Goal: Task Accomplishment & Management: Use online tool/utility

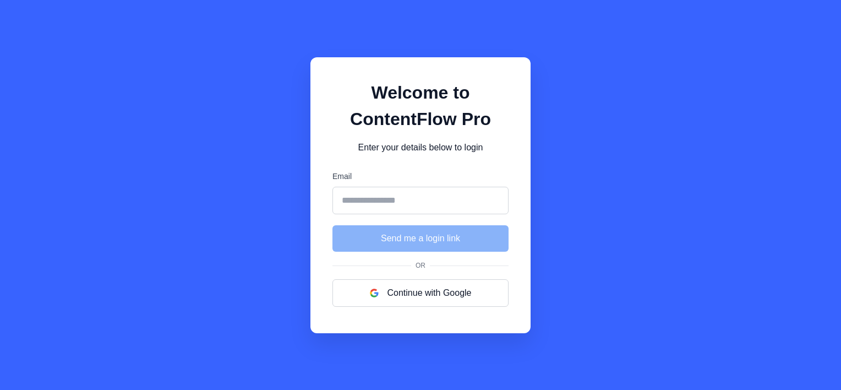
click at [390, 205] on input "Email" at bounding box center [421, 201] width 176 height 28
click at [338, 93] on h1 "Welcome to ContentFlow Pro" at bounding box center [421, 105] width 176 height 53
click at [390, 200] on input "Email" at bounding box center [421, 201] width 176 height 28
type input "**********"
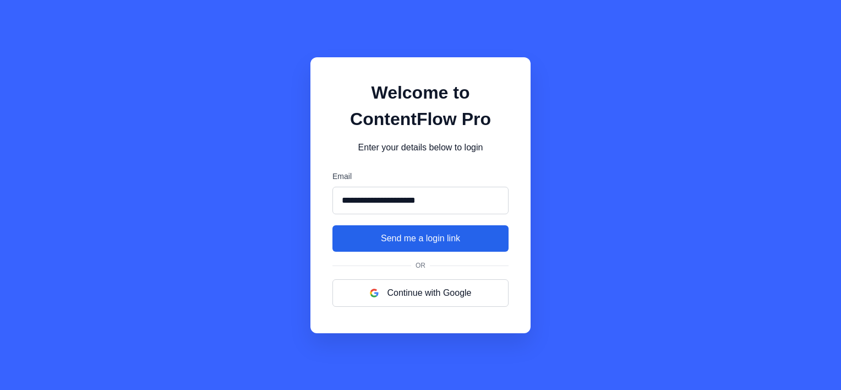
click at [427, 247] on button "Send me a login link" at bounding box center [421, 238] width 176 height 26
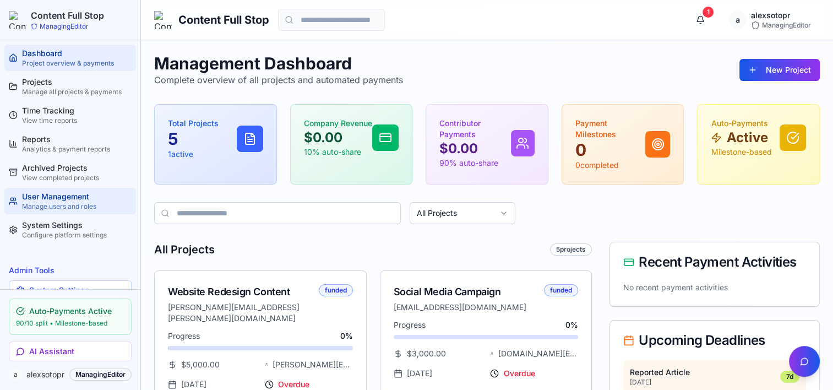
click at [51, 200] on div "User Management" at bounding box center [77, 196] width 110 height 11
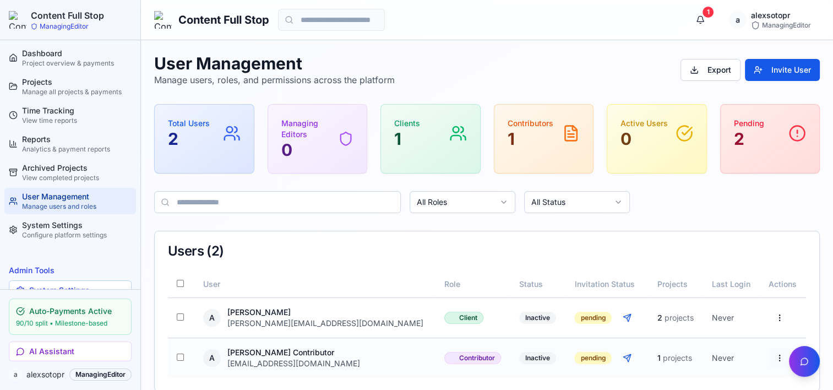
click at [774, 358] on html "Content Full Stop ManagingEditor Dashboard Project overview & payments Projects…" at bounding box center [416, 202] width 833 height 405
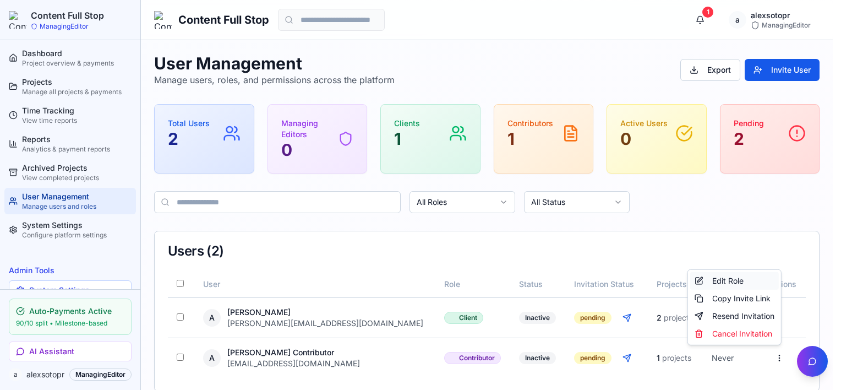
click at [736, 281] on div "Edit Role" at bounding box center [735, 281] width 89 height 18
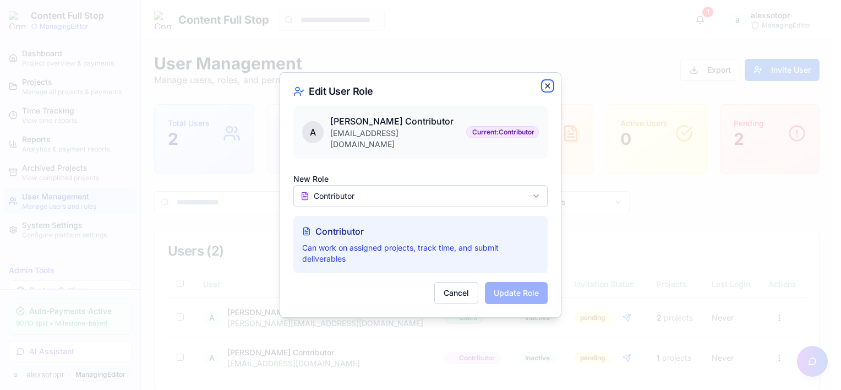
click at [545, 90] on icon "button" at bounding box center [547, 85] width 9 height 9
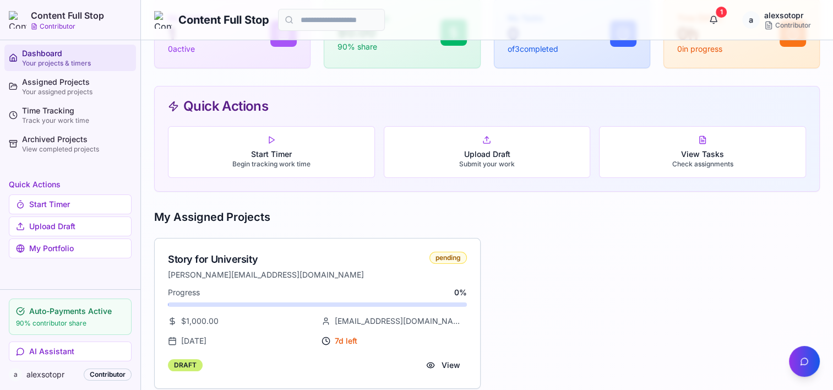
scroll to position [116, 0]
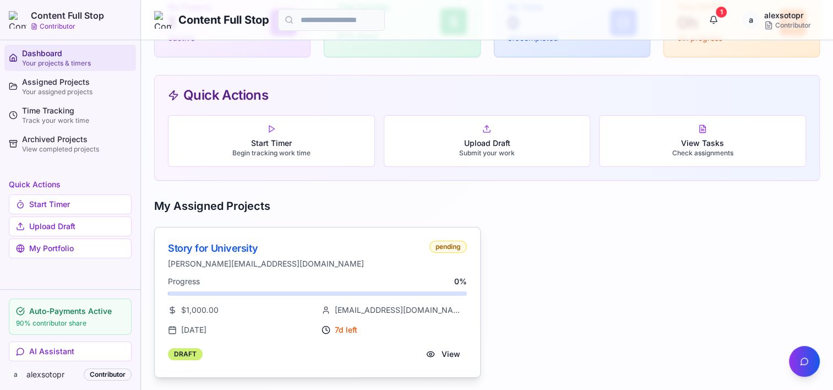
click at [209, 249] on div "Story for University" at bounding box center [296, 248] width 257 height 15
click at [444, 355] on button "View" at bounding box center [443, 354] width 47 height 20
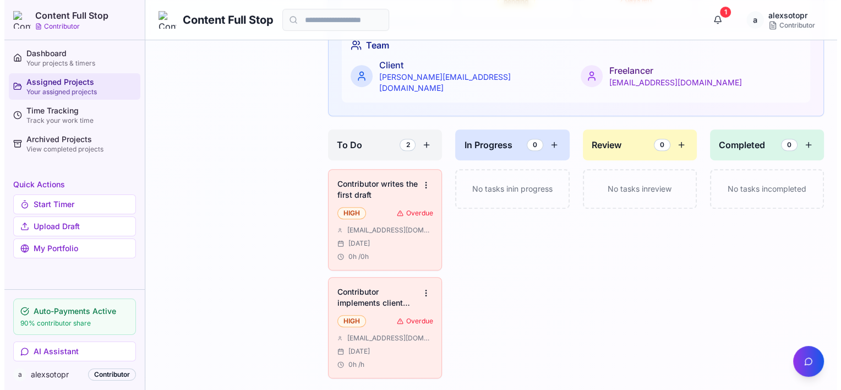
scroll to position [467, 0]
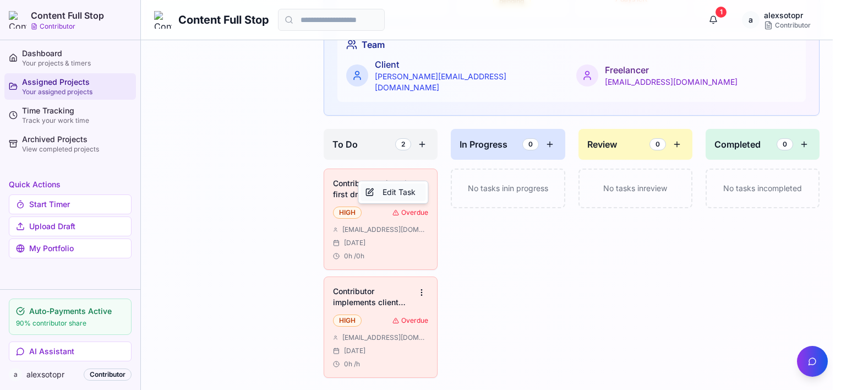
click at [403, 191] on div "Edit Task" at bounding box center [393, 192] width 65 height 18
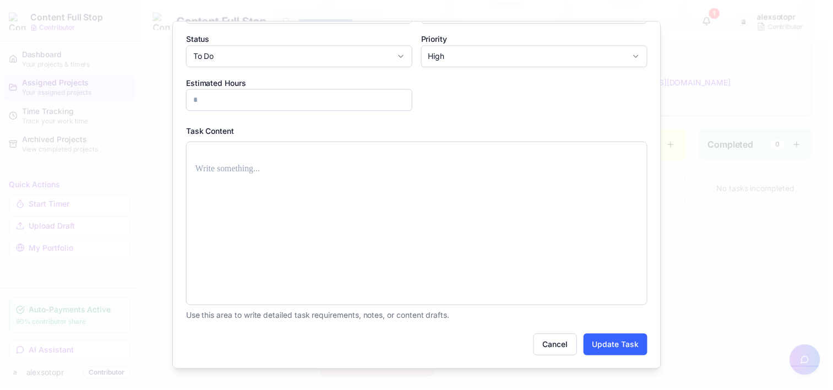
scroll to position [0, 0]
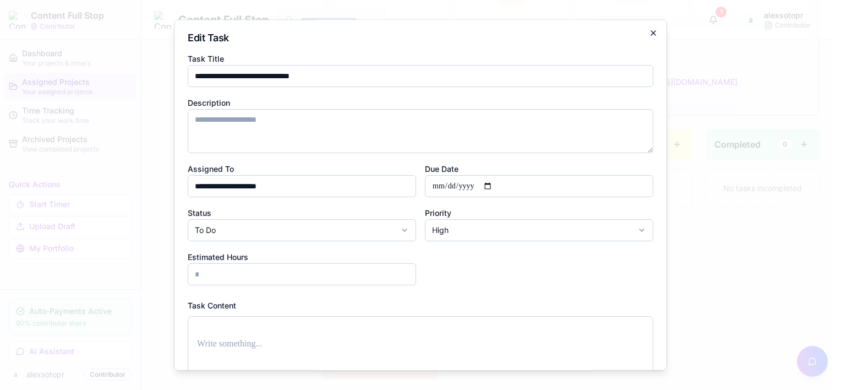
click at [644, 37] on h2 "Edit Task" at bounding box center [421, 38] width 466 height 10
click at [649, 29] on icon "button" at bounding box center [653, 33] width 9 height 9
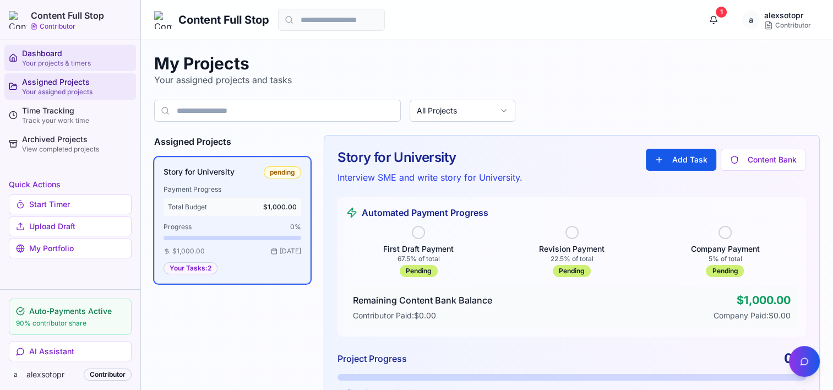
click at [64, 55] on div "Dashboard" at bounding box center [77, 53] width 110 height 11
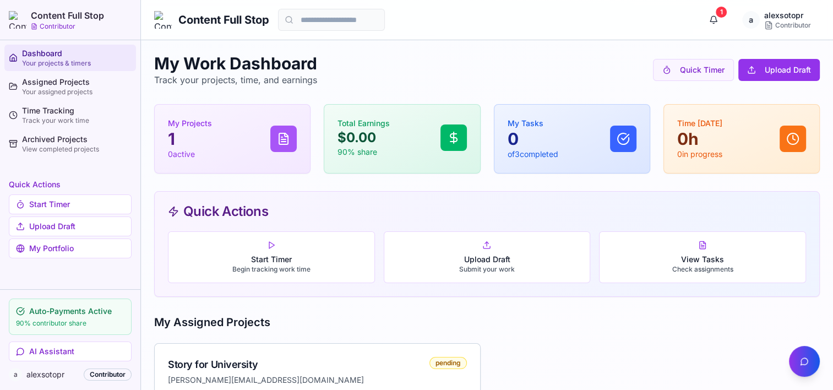
click at [207, 124] on p "My Projects" at bounding box center [190, 123] width 44 height 11
click at [190, 148] on p "1" at bounding box center [190, 139] width 44 height 20
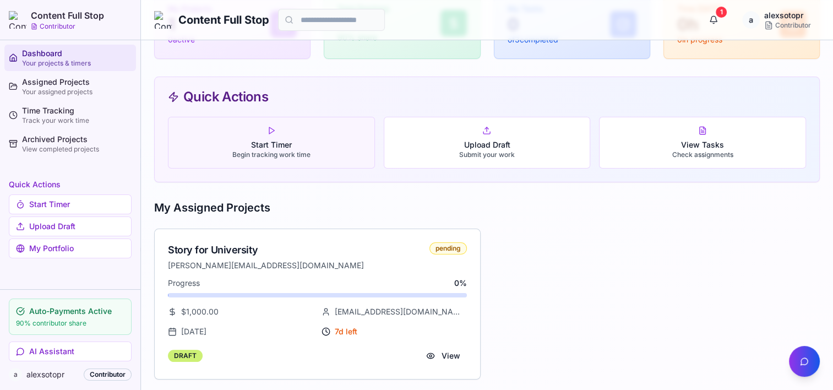
scroll to position [116, 0]
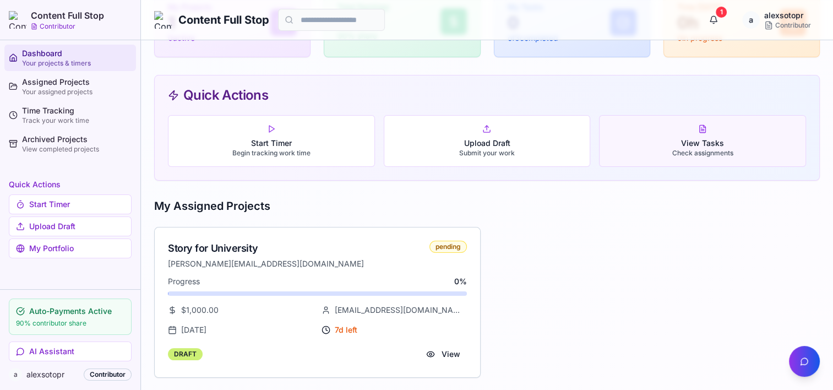
click at [695, 135] on button "View Tasks Check assignments" at bounding box center [702, 141] width 207 height 52
click at [705, 128] on button "View Tasks Check assignments" at bounding box center [702, 141] width 207 height 52
click at [698, 153] on p "Check assignments" at bounding box center [702, 153] width 61 height 9
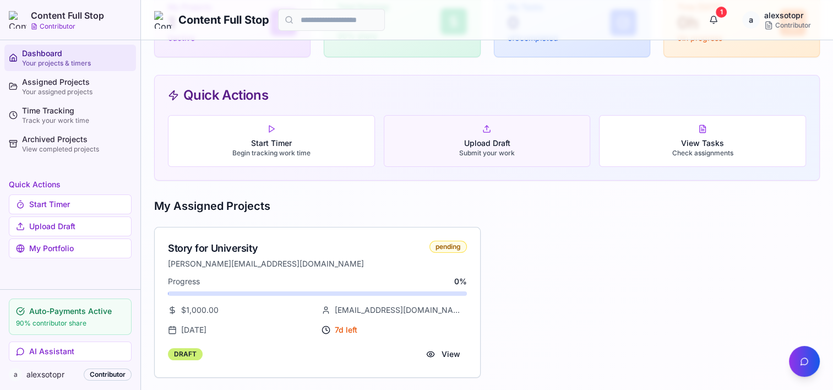
click at [504, 135] on button "Upload Draft Submit your work" at bounding box center [487, 141] width 207 height 52
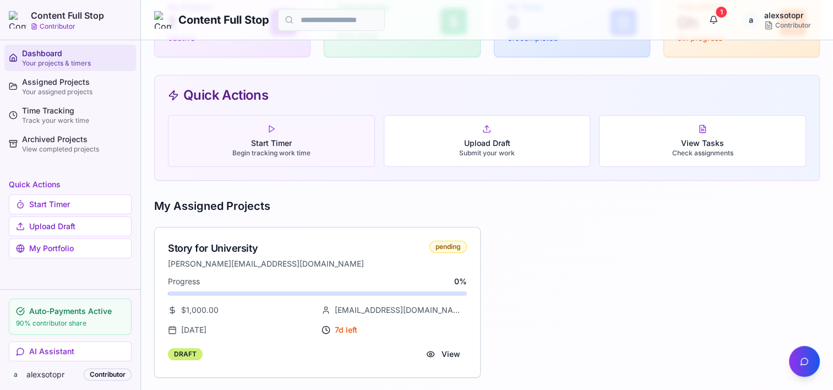
click at [286, 133] on button "Start Timer Begin tracking work time" at bounding box center [271, 141] width 207 height 52
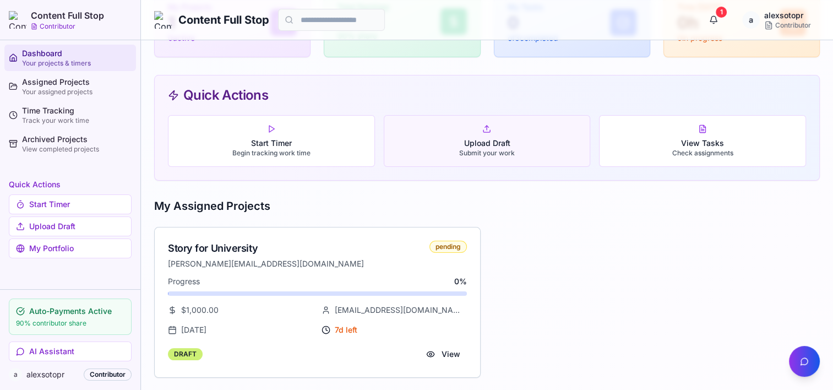
scroll to position [0, 0]
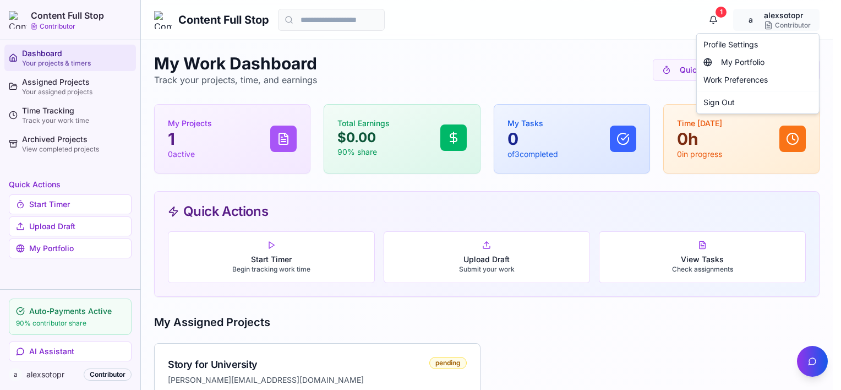
click at [782, 20] on html "Content Full Stop Contributor Dashboard Your projects & timers Assigned Project…" at bounding box center [420, 253] width 841 height 507
click at [715, 102] on div "Sign Out" at bounding box center [758, 103] width 118 height 18
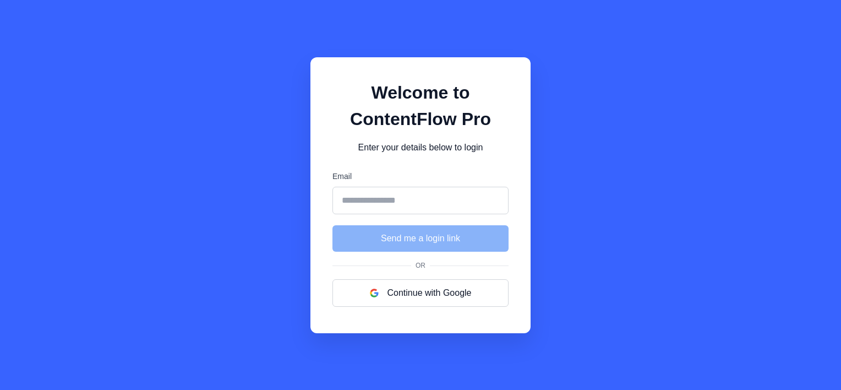
click at [401, 203] on input "Email" at bounding box center [421, 201] width 176 height 28
click at [504, 110] on h1 "Welcome to ContentFlow Pro" at bounding box center [421, 105] width 176 height 53
click at [413, 202] on input "Email" at bounding box center [421, 201] width 176 height 28
click at [506, 157] on div "Welcome to ContentFlow Pro Enter your details below to login Email Send me a lo…" at bounding box center [421, 195] width 220 height 276
click at [414, 203] on input "Email" at bounding box center [421, 201] width 176 height 28
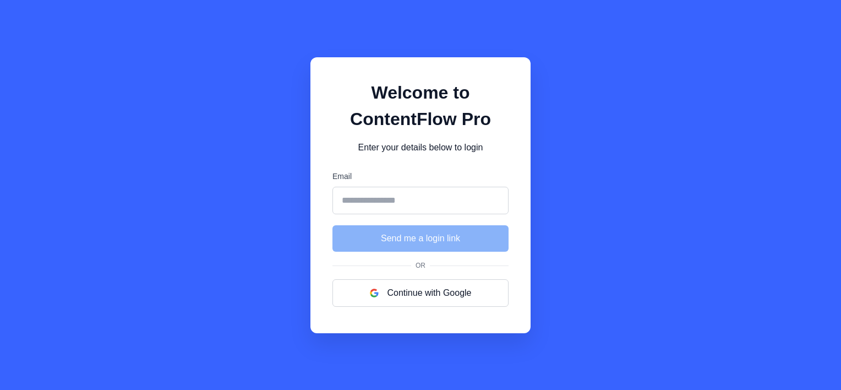
click at [646, 252] on div "Welcome to ContentFlow Pro Enter your details below to login Email Send me a lo…" at bounding box center [420, 195] width 841 height 390
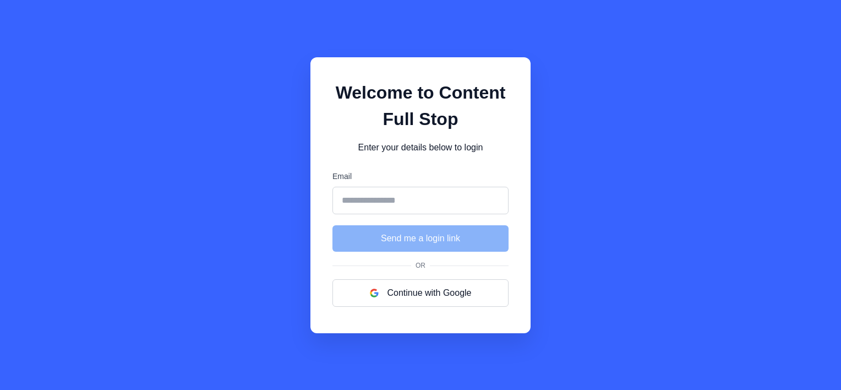
click at [409, 202] on input "Email" at bounding box center [421, 201] width 176 height 28
type input "**********"
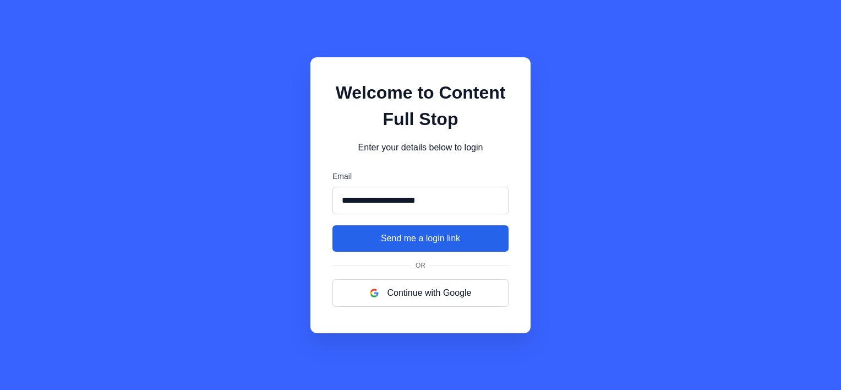
click at [410, 242] on button "Send me a login link" at bounding box center [421, 238] width 176 height 26
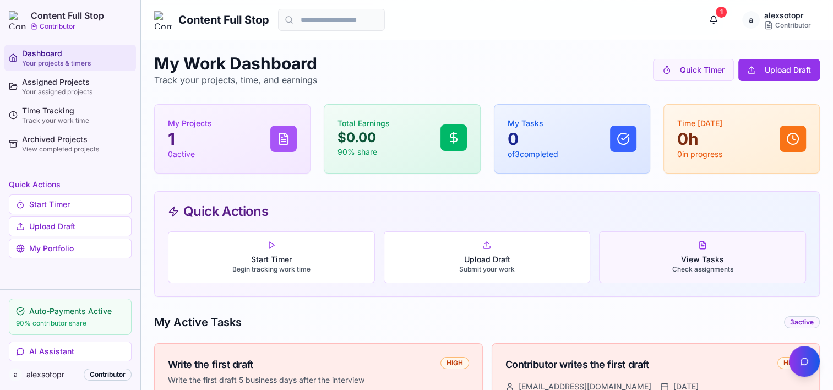
click at [703, 260] on p "View Tasks" at bounding box center [702, 259] width 61 height 11
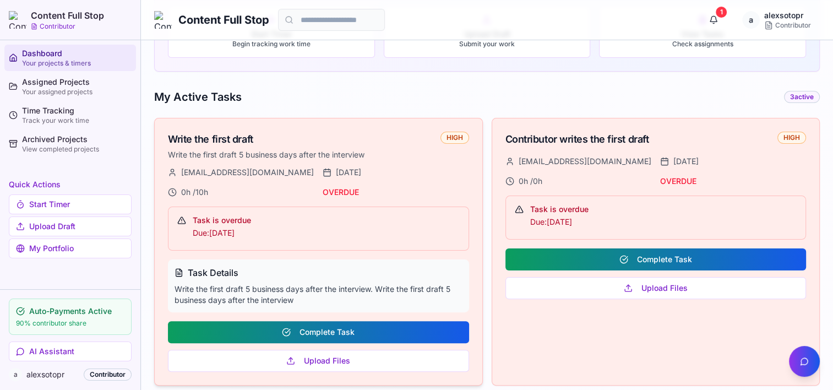
scroll to position [220, 0]
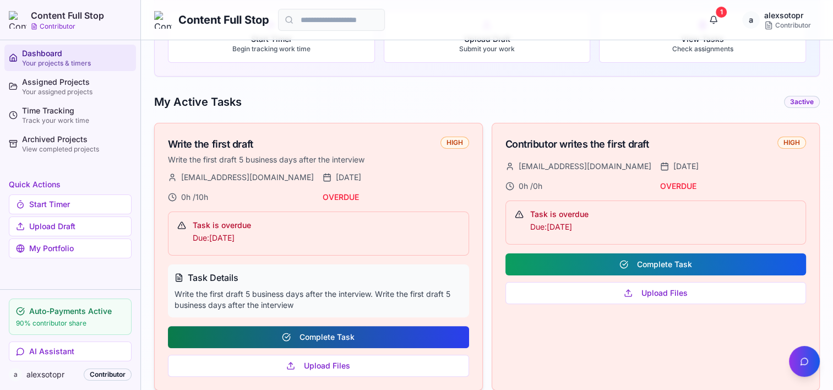
click at [335, 333] on button "Complete Task" at bounding box center [318, 337] width 301 height 22
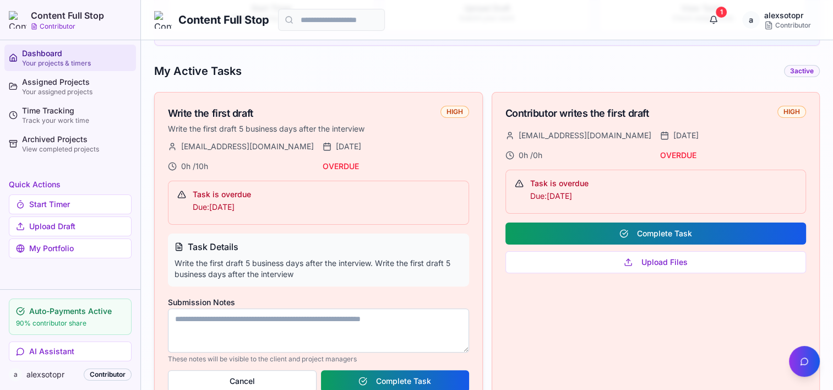
scroll to position [330, 0]
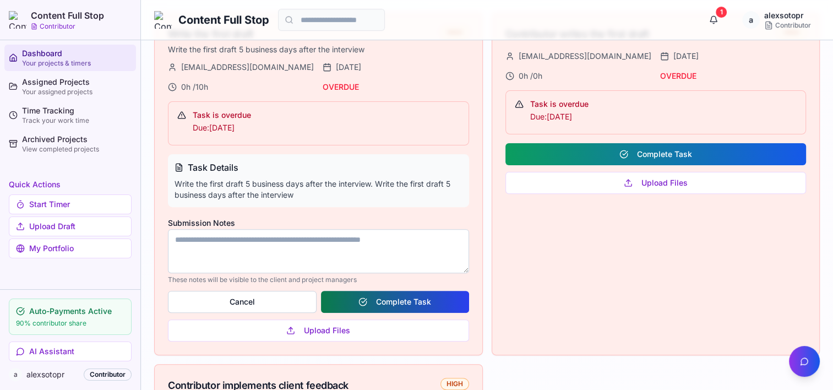
click at [399, 305] on button "Complete Task" at bounding box center [395, 302] width 148 height 22
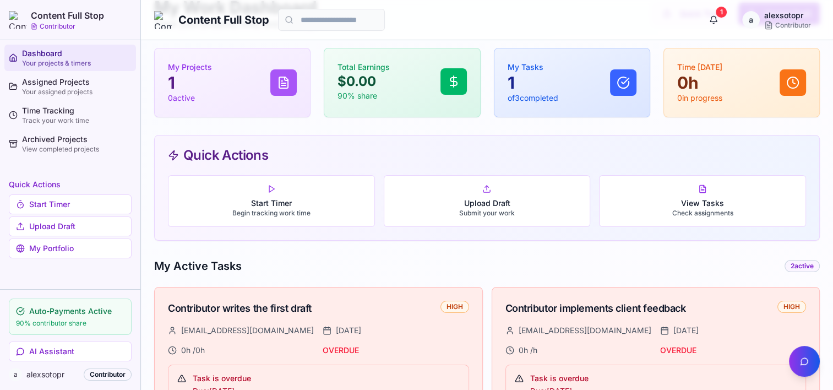
scroll to position [0, 0]
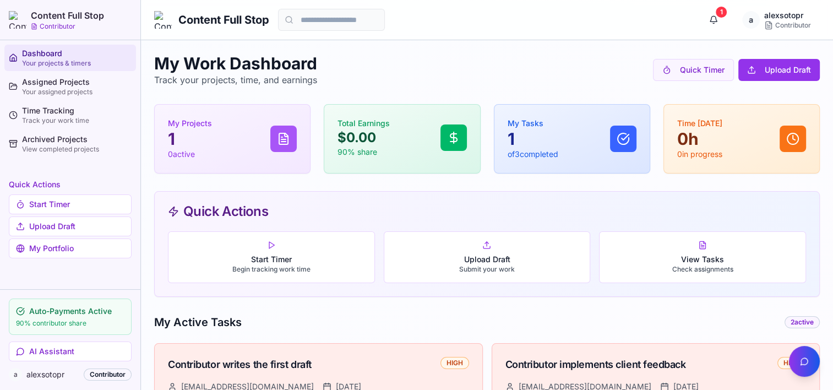
click at [619, 140] on icon at bounding box center [623, 138] width 13 height 13
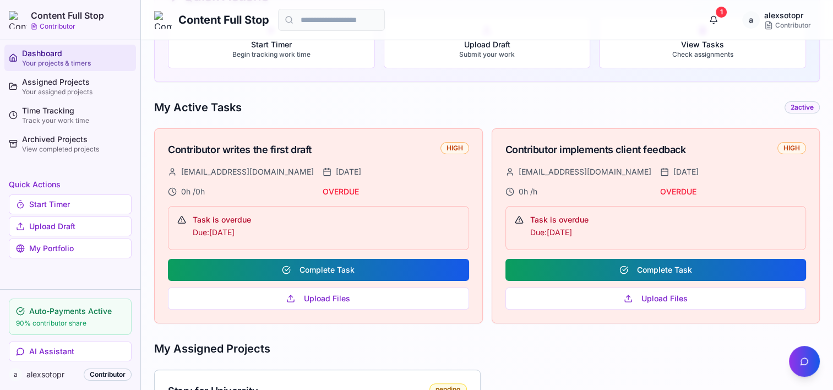
scroll to position [220, 0]
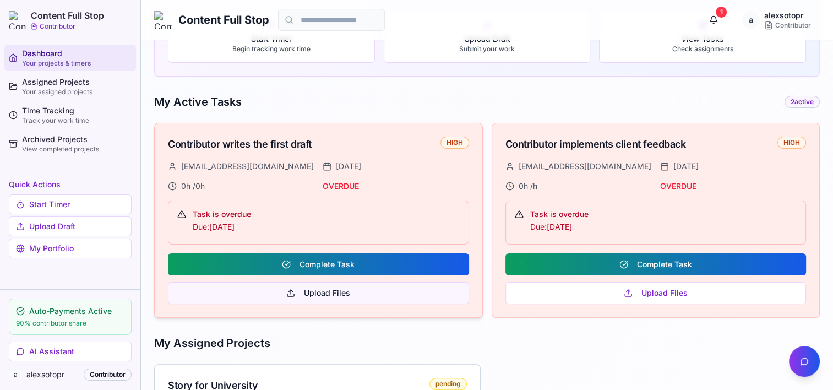
click at [320, 292] on button "Upload Files" at bounding box center [318, 293] width 301 height 22
click at [317, 288] on button "Upload Files" at bounding box center [318, 293] width 301 height 22
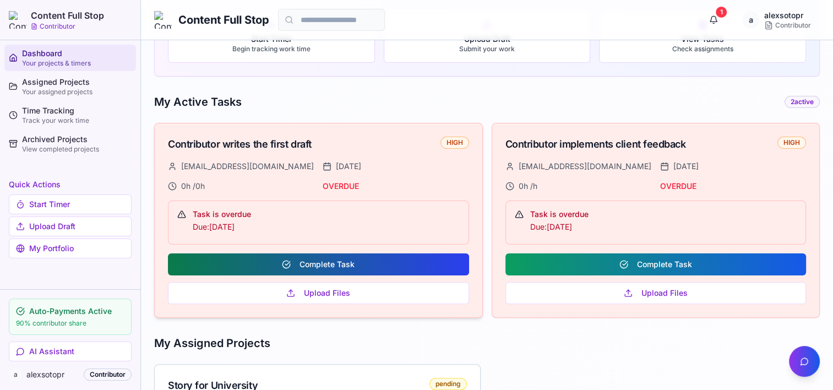
click at [338, 264] on button "Complete Task" at bounding box center [318, 264] width 301 height 22
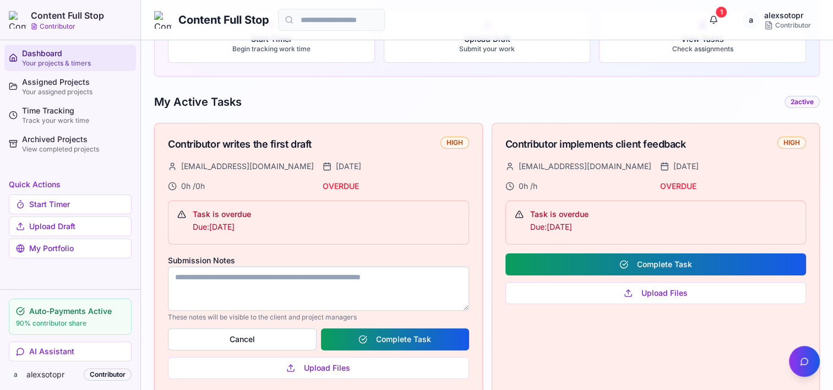
click at [236, 269] on textarea "Submission Notes" at bounding box center [318, 289] width 301 height 44
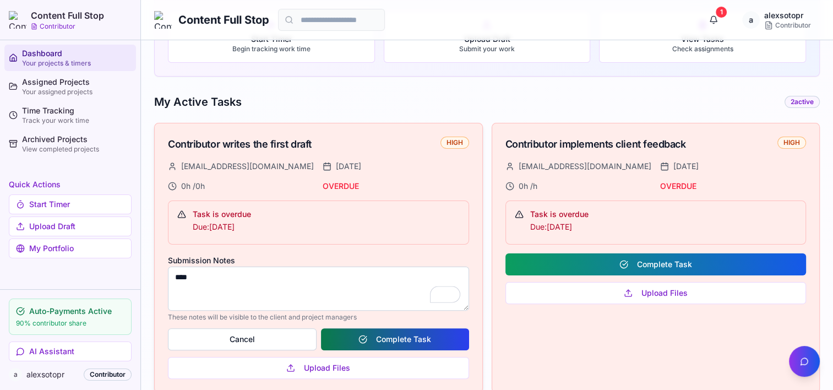
type textarea "****"
click at [374, 335] on button "Complete Task" at bounding box center [395, 339] width 148 height 22
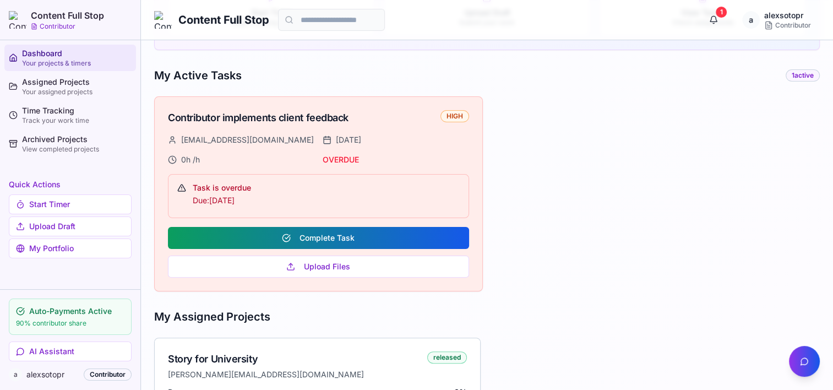
scroll to position [357, 0]
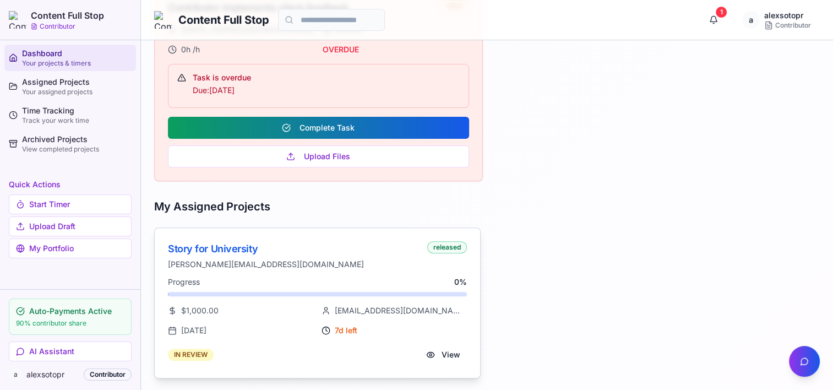
click at [359, 286] on div "Progress 0 %" at bounding box center [317, 286] width 299 height 20
click at [223, 249] on div "Story for University" at bounding box center [295, 248] width 255 height 15
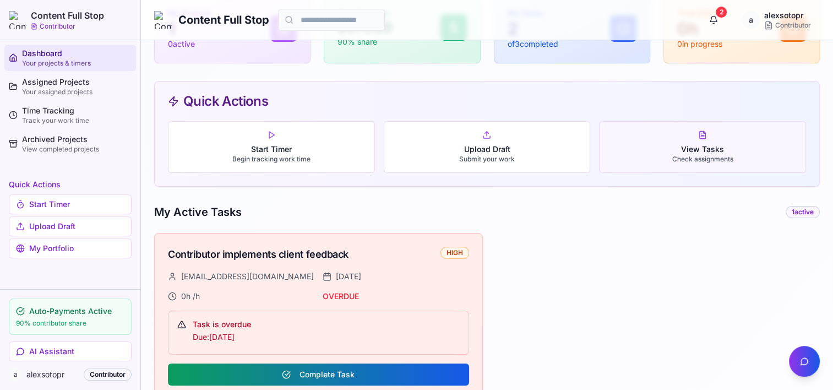
scroll to position [0, 0]
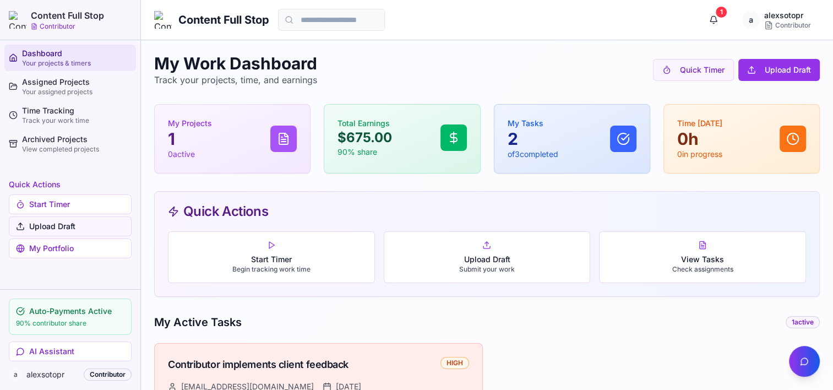
click at [57, 226] on button "Upload Draft" at bounding box center [70, 226] width 123 height 20
click at [55, 251] on link "My Portfolio" at bounding box center [70, 248] width 123 height 20
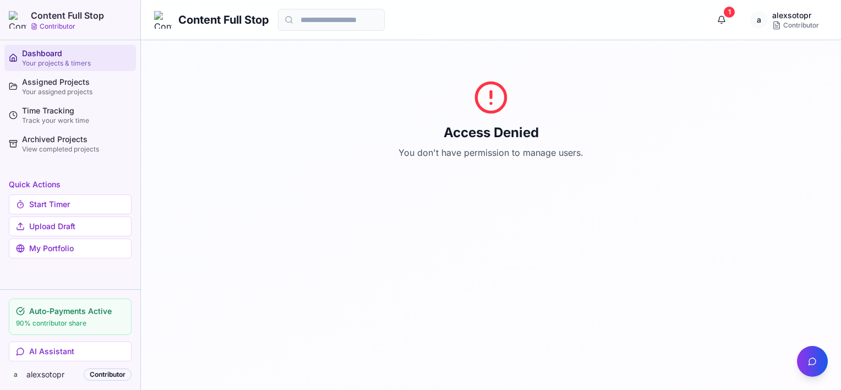
click at [58, 57] on div "Dashboard" at bounding box center [77, 53] width 110 height 11
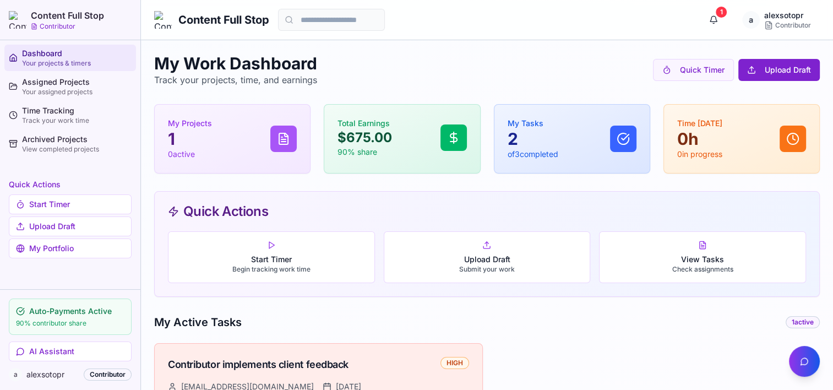
click at [766, 73] on button "Upload Draft" at bounding box center [778, 70] width 81 height 22
click at [683, 72] on button "Quick Timer" at bounding box center [693, 70] width 81 height 22
